Goal: Transaction & Acquisition: Subscribe to service/newsletter

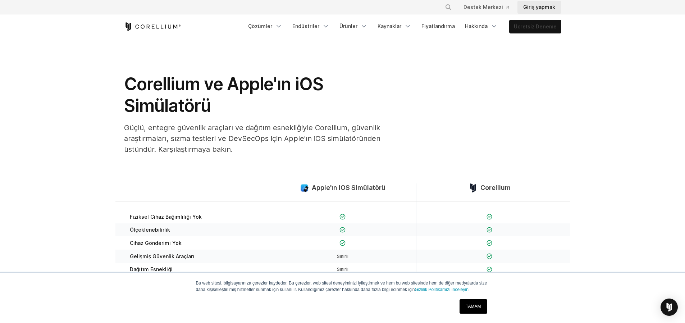
drag, startPoint x: 529, startPoint y: 26, endPoint x: 553, endPoint y: 2, distance: 34.3
click at [529, 26] on font "Ücretsiz Deneme" at bounding box center [535, 26] width 43 height 6
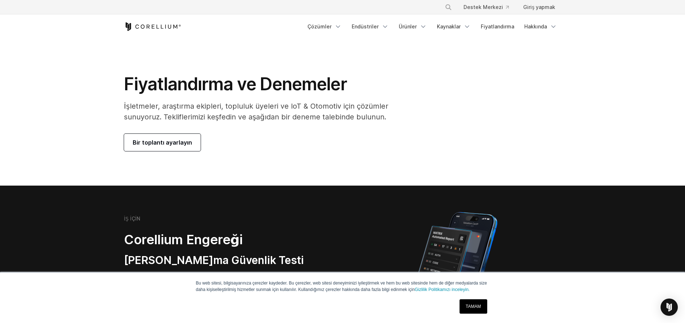
drag, startPoint x: 248, startPoint y: 212, endPoint x: 248, endPoint y: 92, distance: 119.7
